Goal: Find specific page/section: Find specific page/section

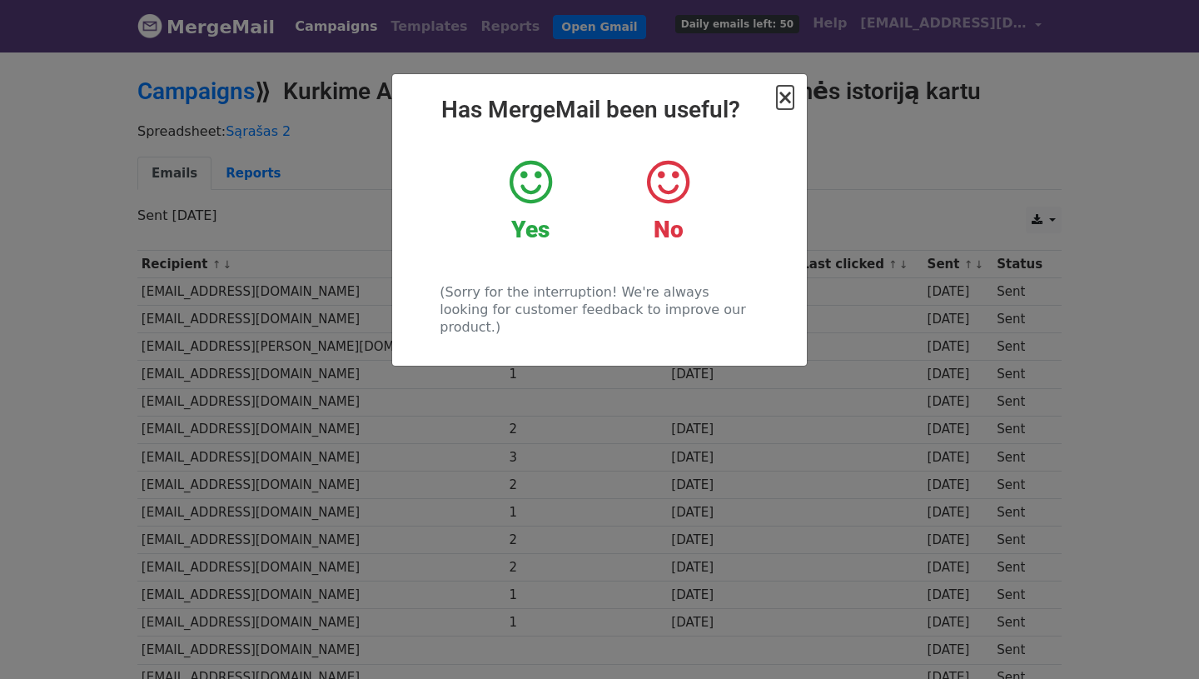
click at [783, 107] on span "×" at bounding box center [785, 97] width 17 height 23
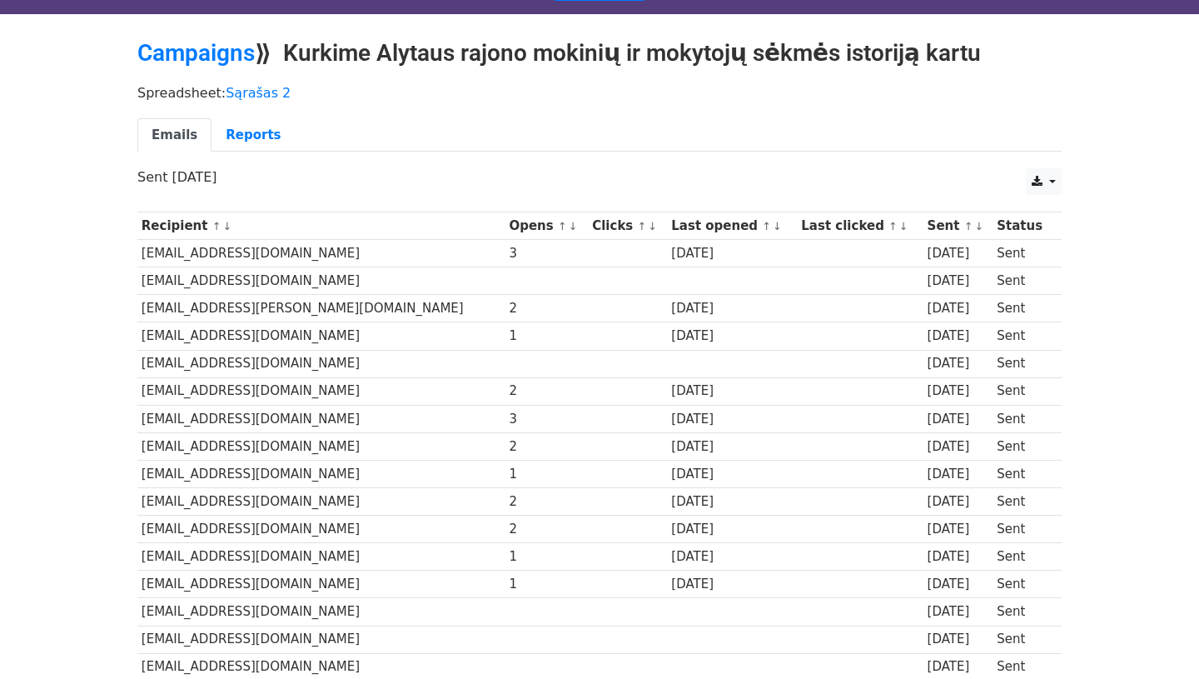
scroll to position [36, 0]
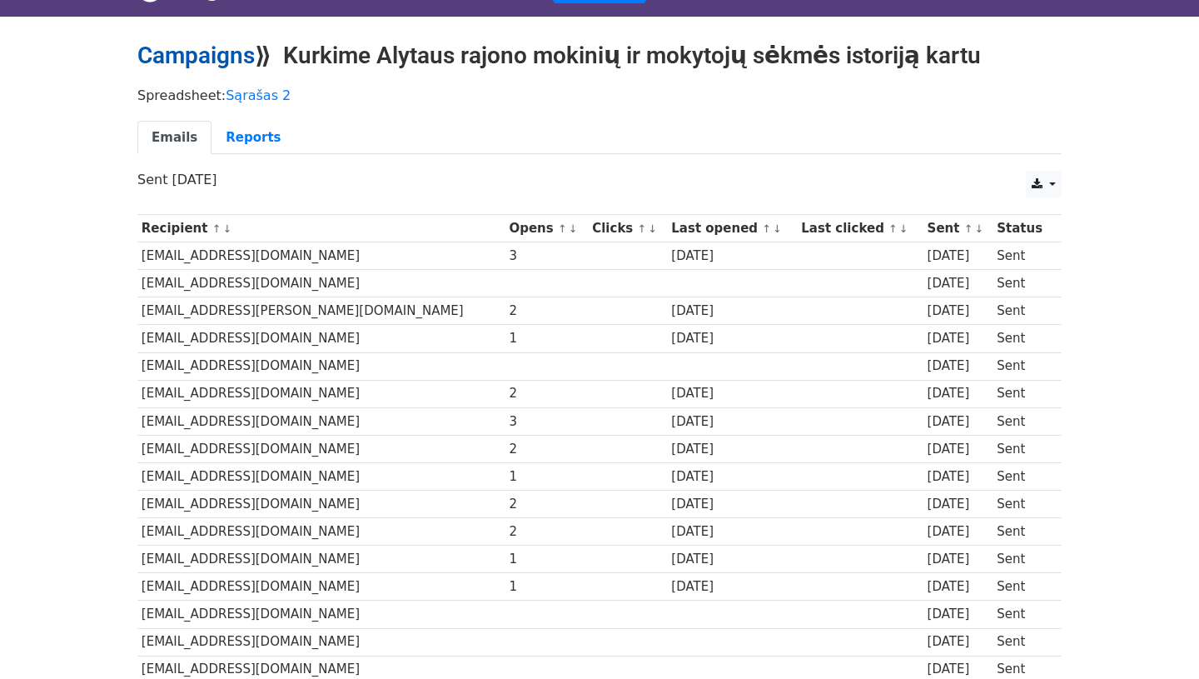
click at [225, 57] on link "Campaigns" at bounding box center [195, 55] width 117 height 27
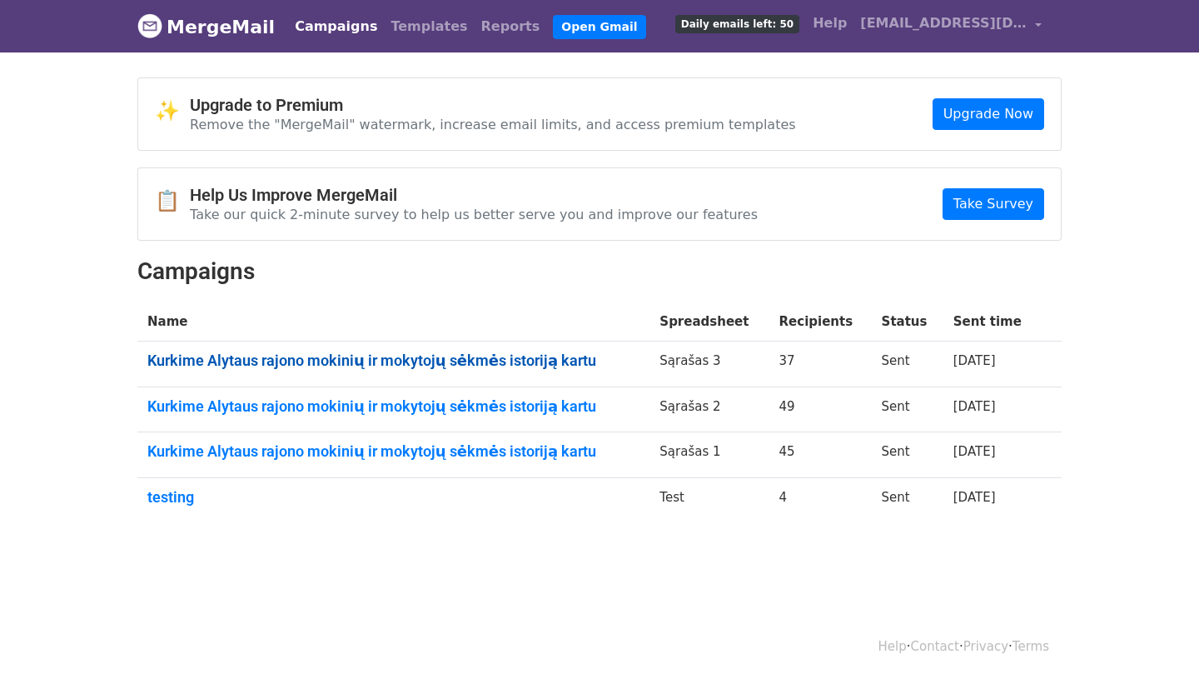
click at [396, 359] on link "Kurkime Alytaus rajono mokinių ir mokytojų sėkmės istoriją kartu" at bounding box center [393, 360] width 492 height 18
